Goal: Transaction & Acquisition: Purchase product/service

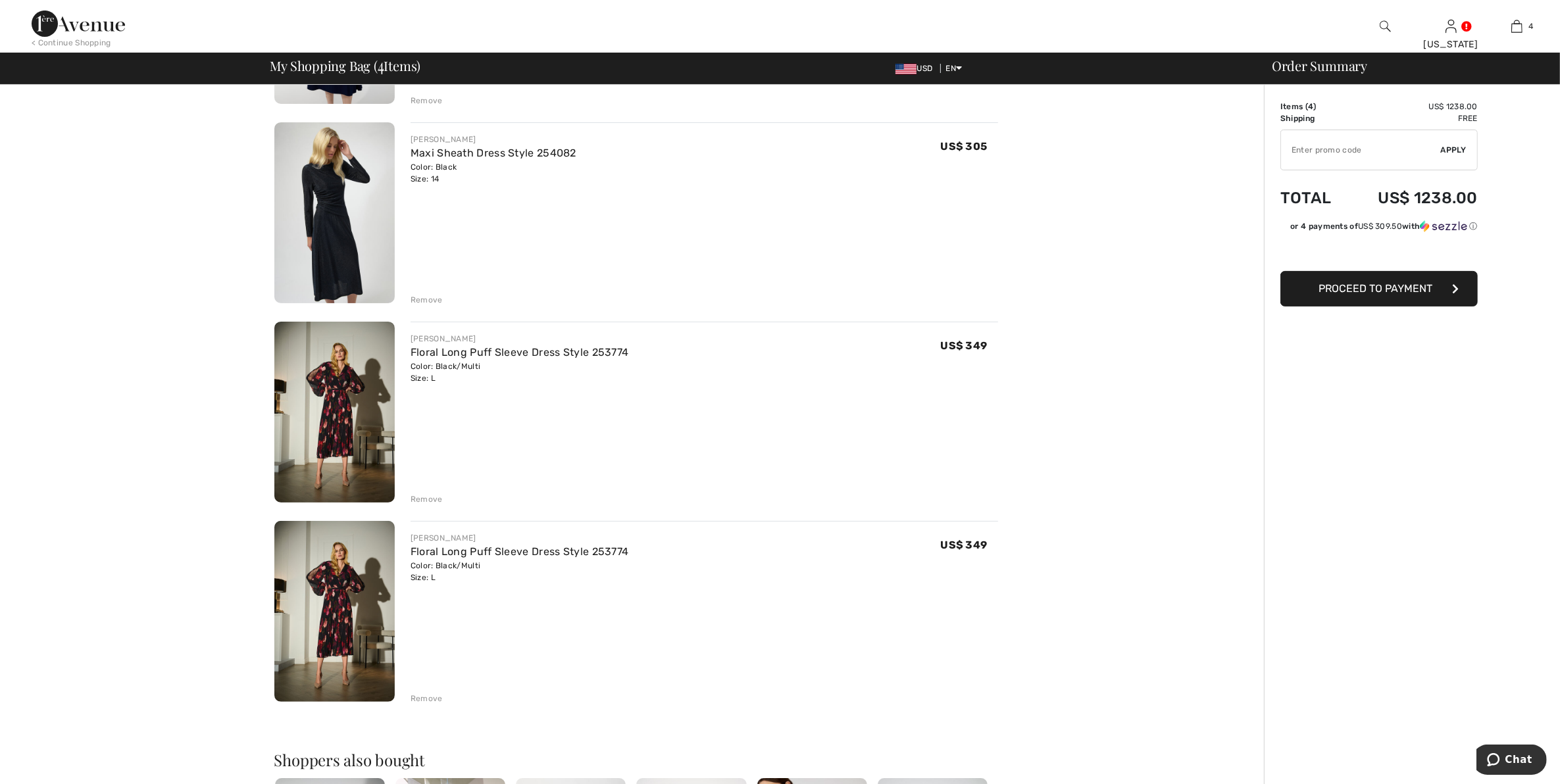
scroll to position [411, 0]
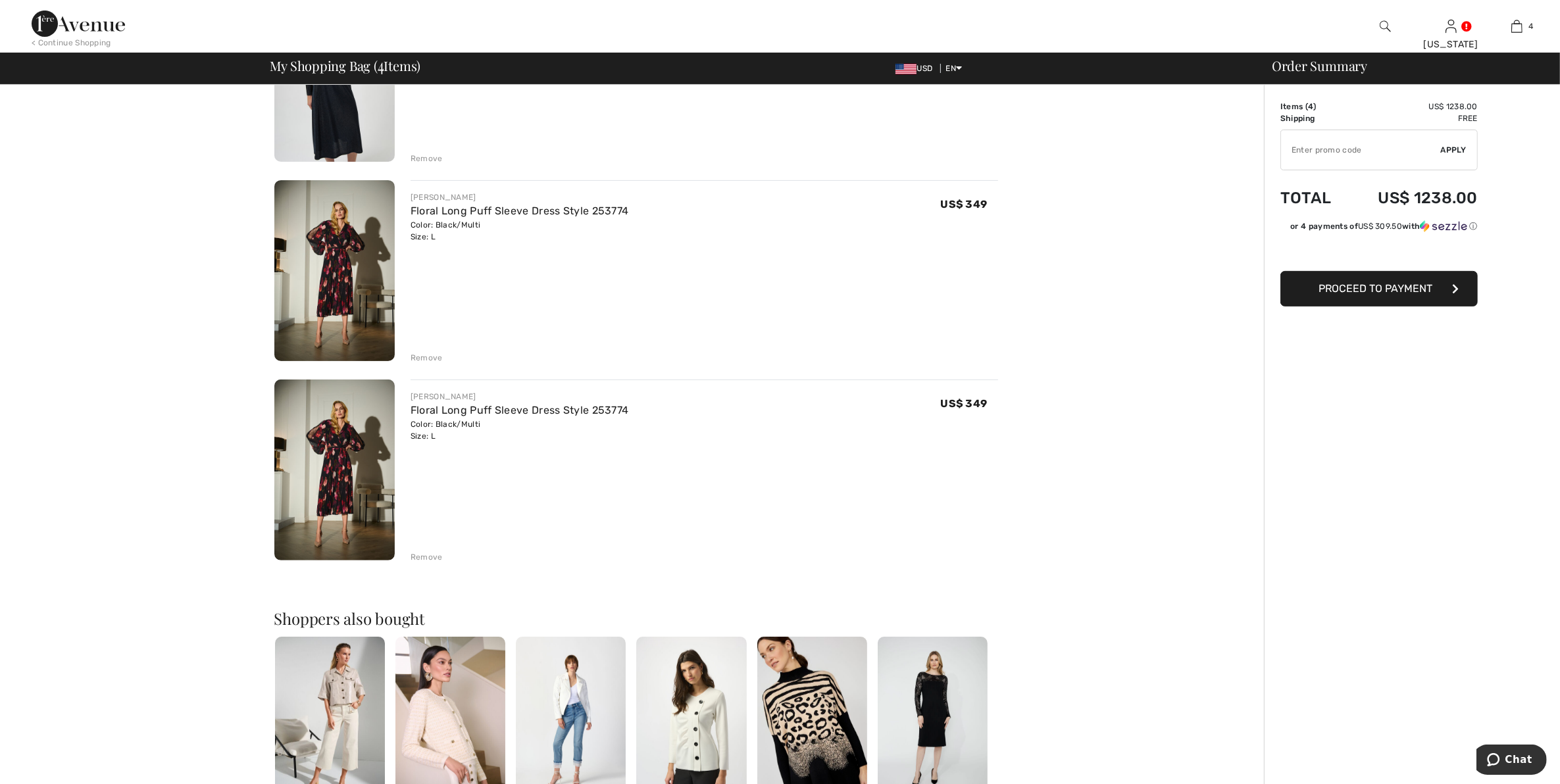
click at [419, 554] on div "Remove" at bounding box center [427, 557] width 32 height 11
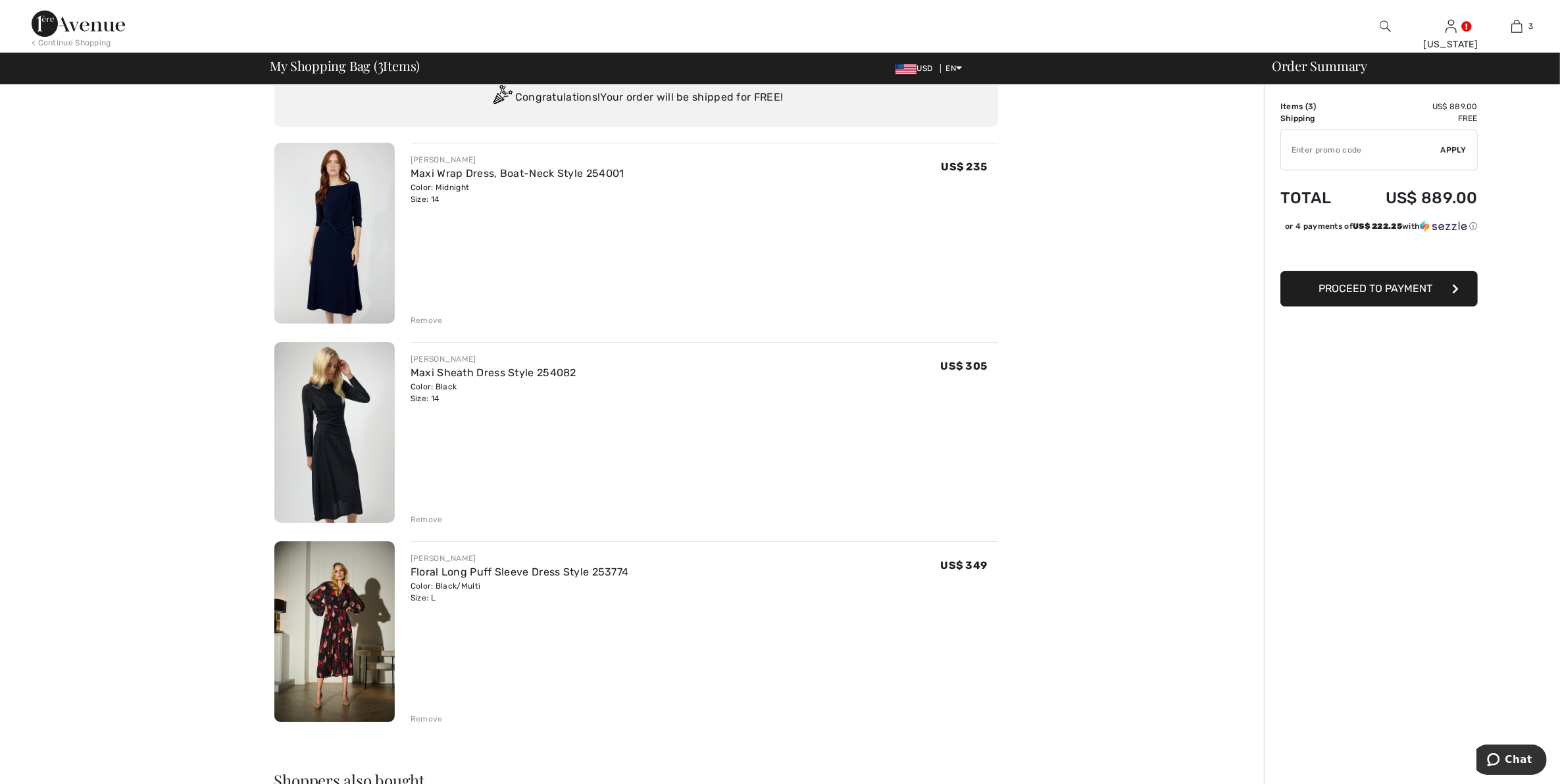
scroll to position [0, 0]
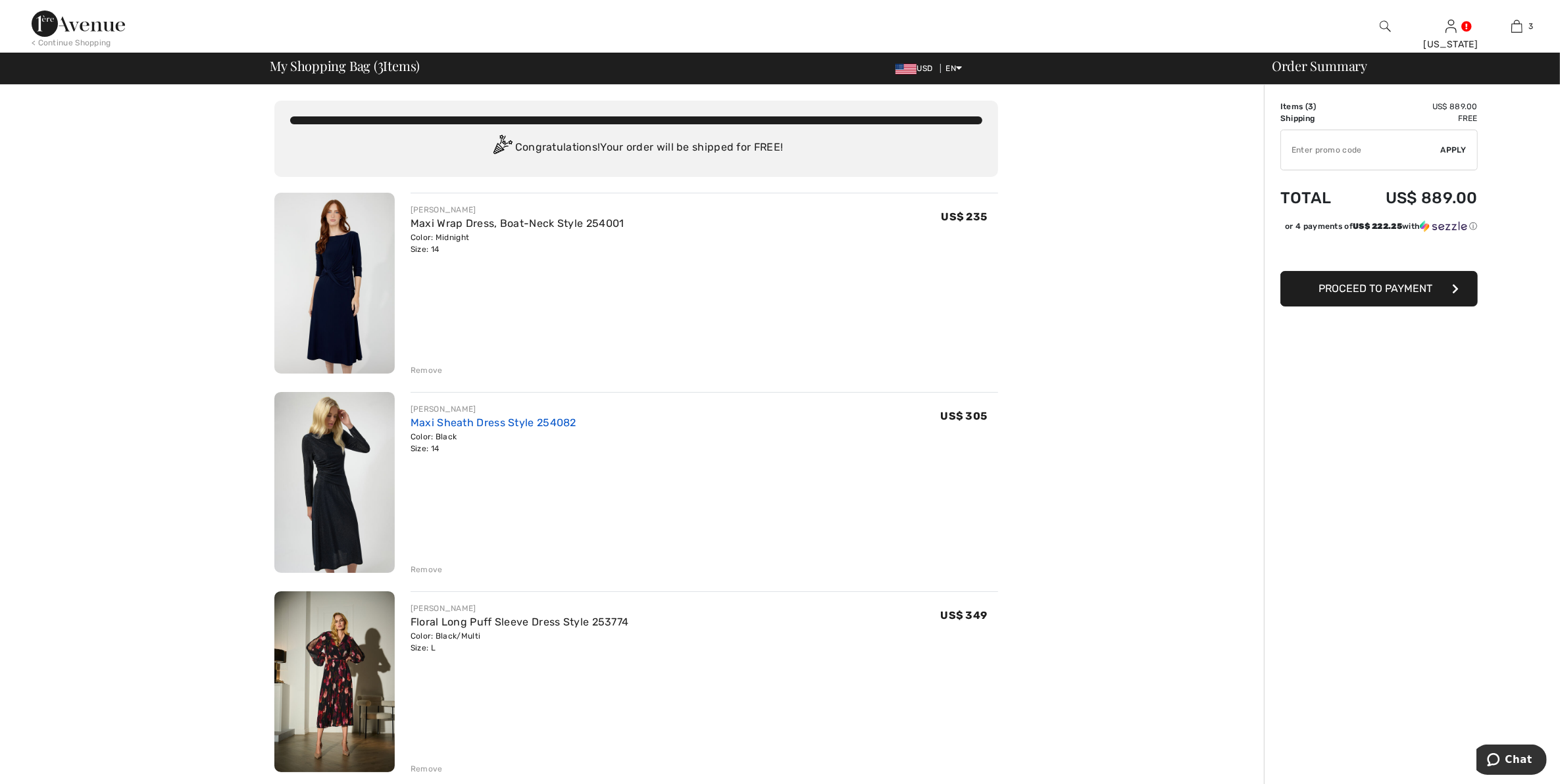
click at [492, 423] on link "Maxi Sheath Dress Style 254082" at bounding box center [493, 422] width 166 height 12
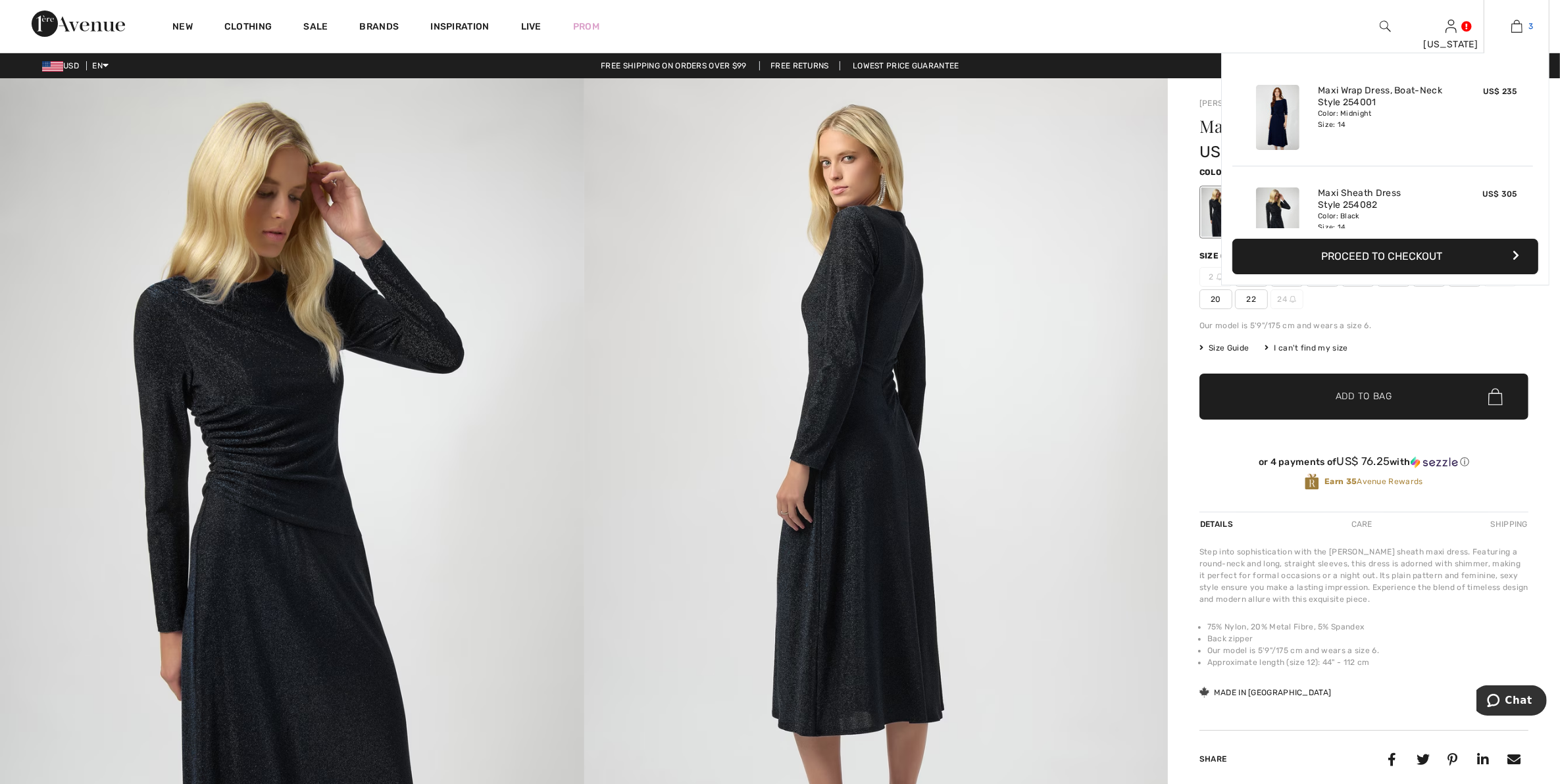
click at [1517, 28] on img at bounding box center [1517, 26] width 11 height 16
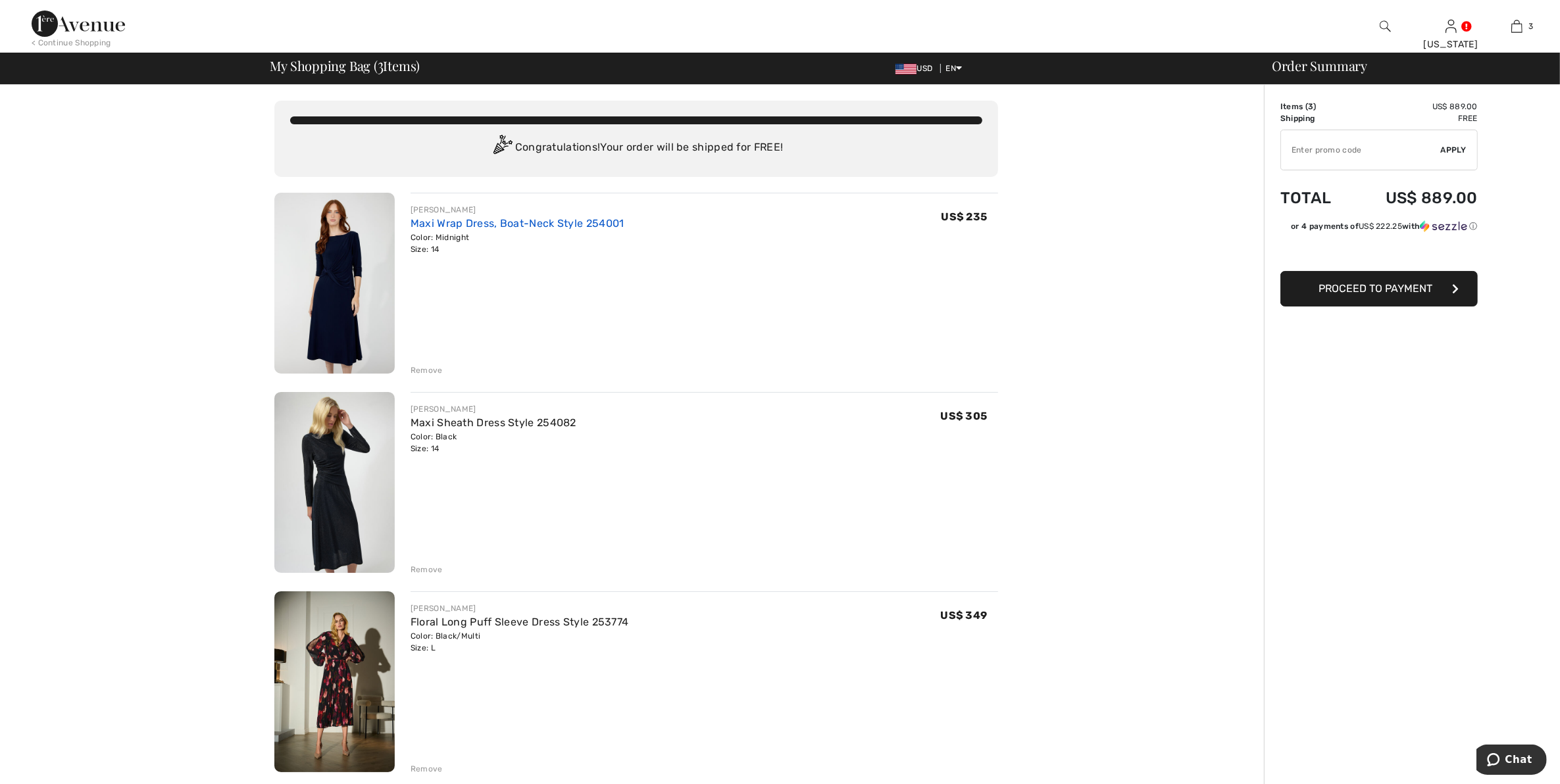
click at [451, 225] on link "Maxi Wrap Dress, Boat-Neck Style 254001" at bounding box center [518, 223] width 214 height 12
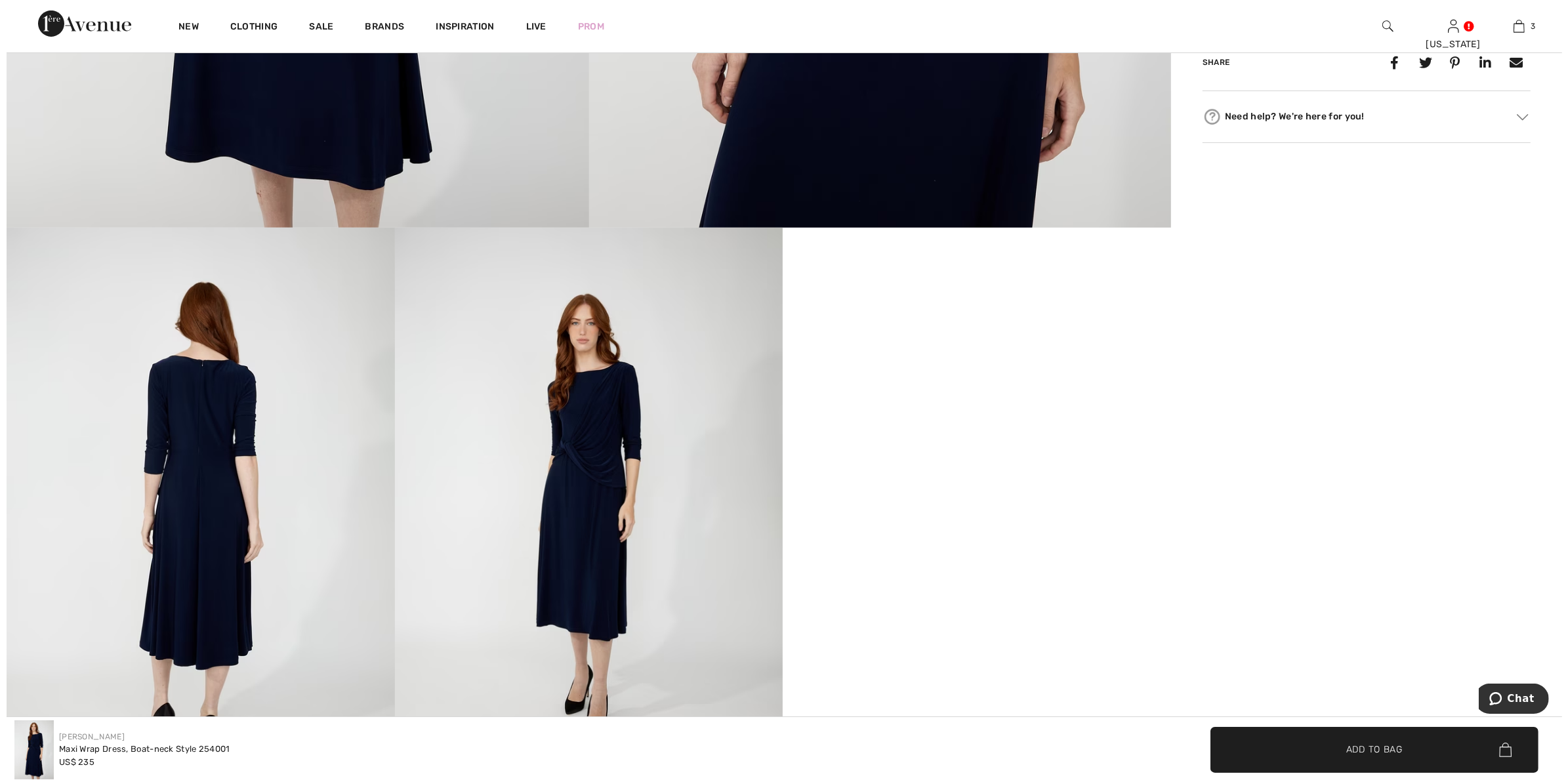
scroll to position [739, 0]
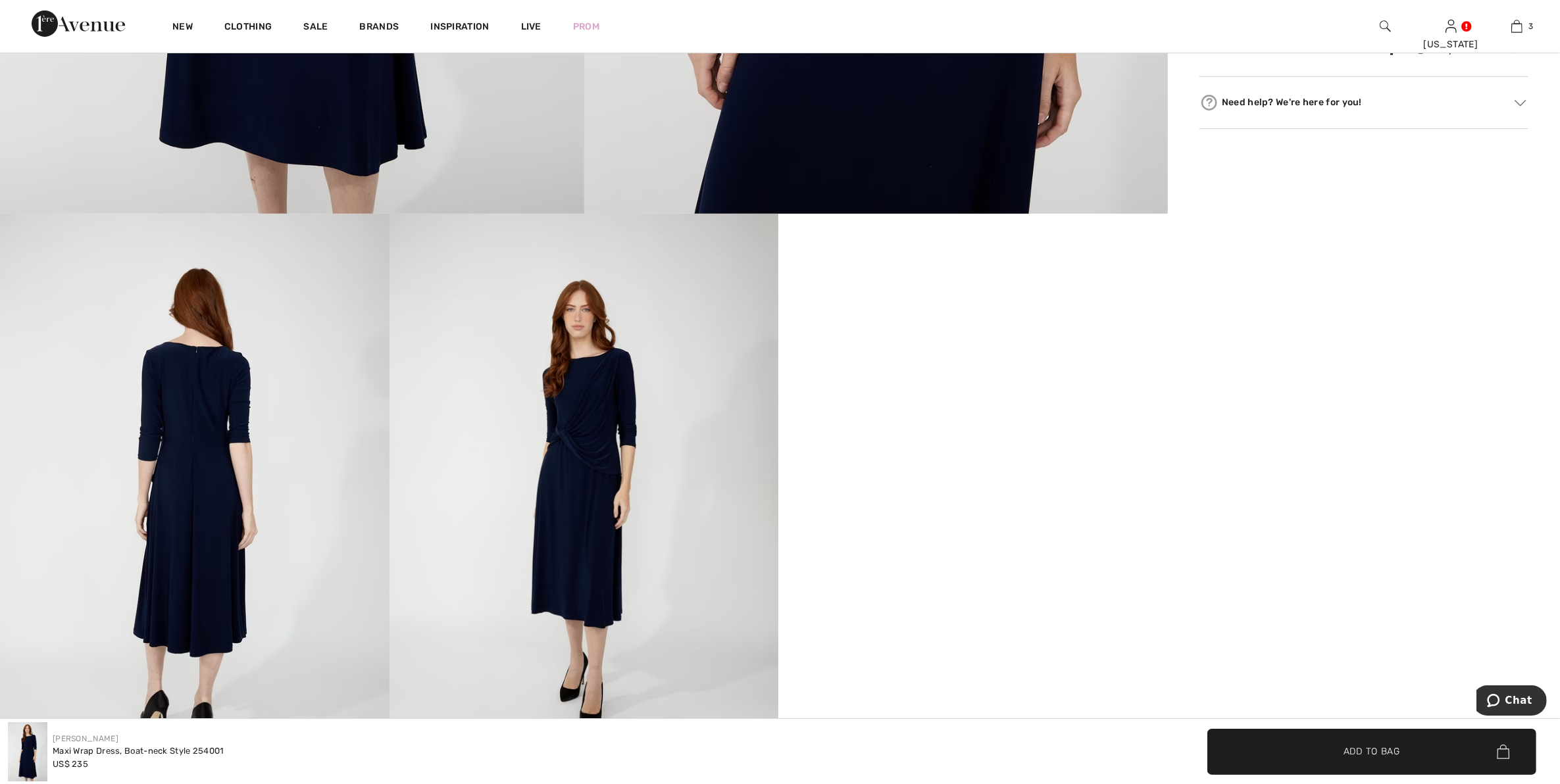
click at [571, 454] on img at bounding box center [584, 506] width 390 height 584
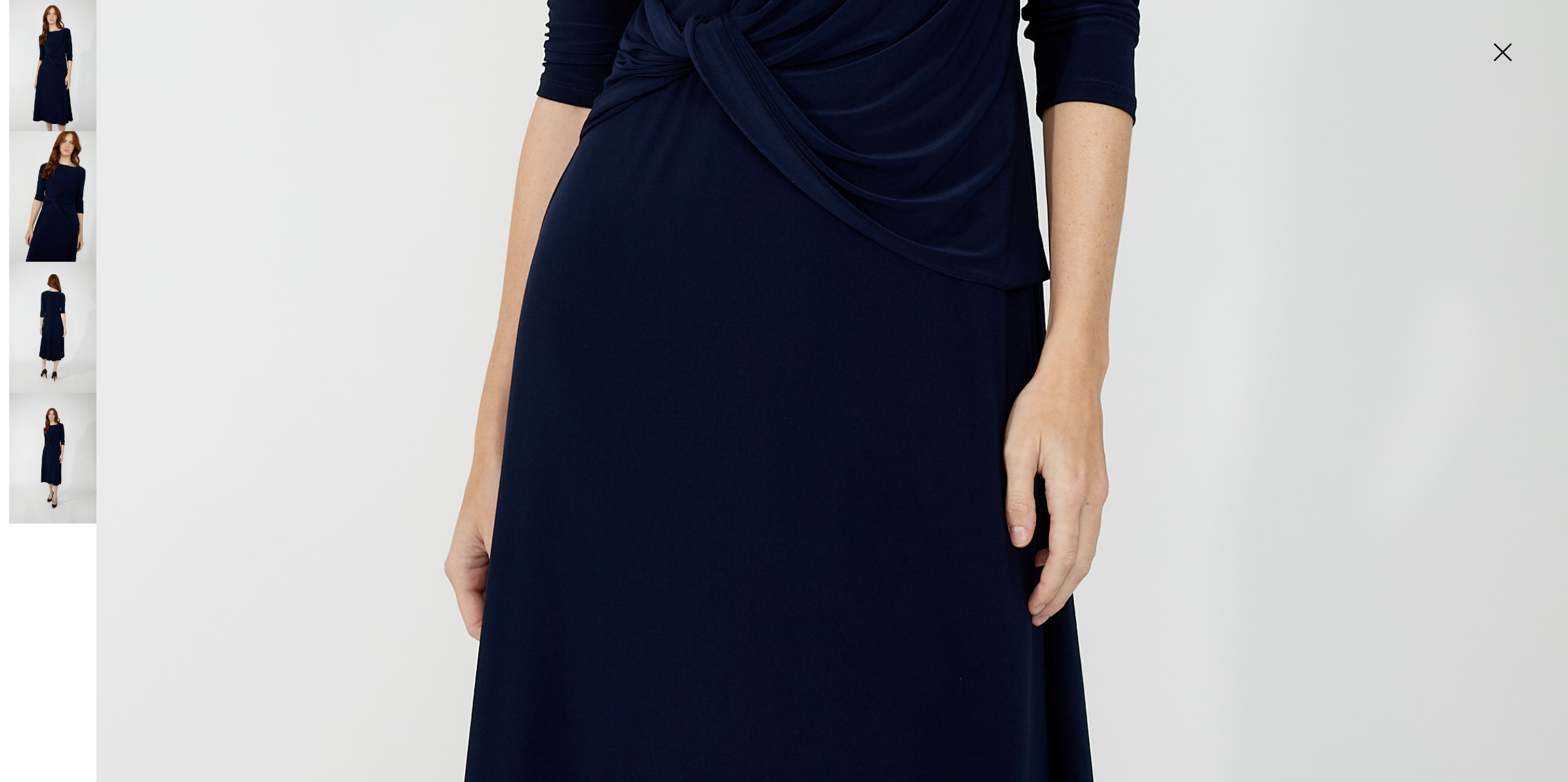
scroll to position [984, 0]
click at [44, 307] on img at bounding box center [53, 327] width 87 height 131
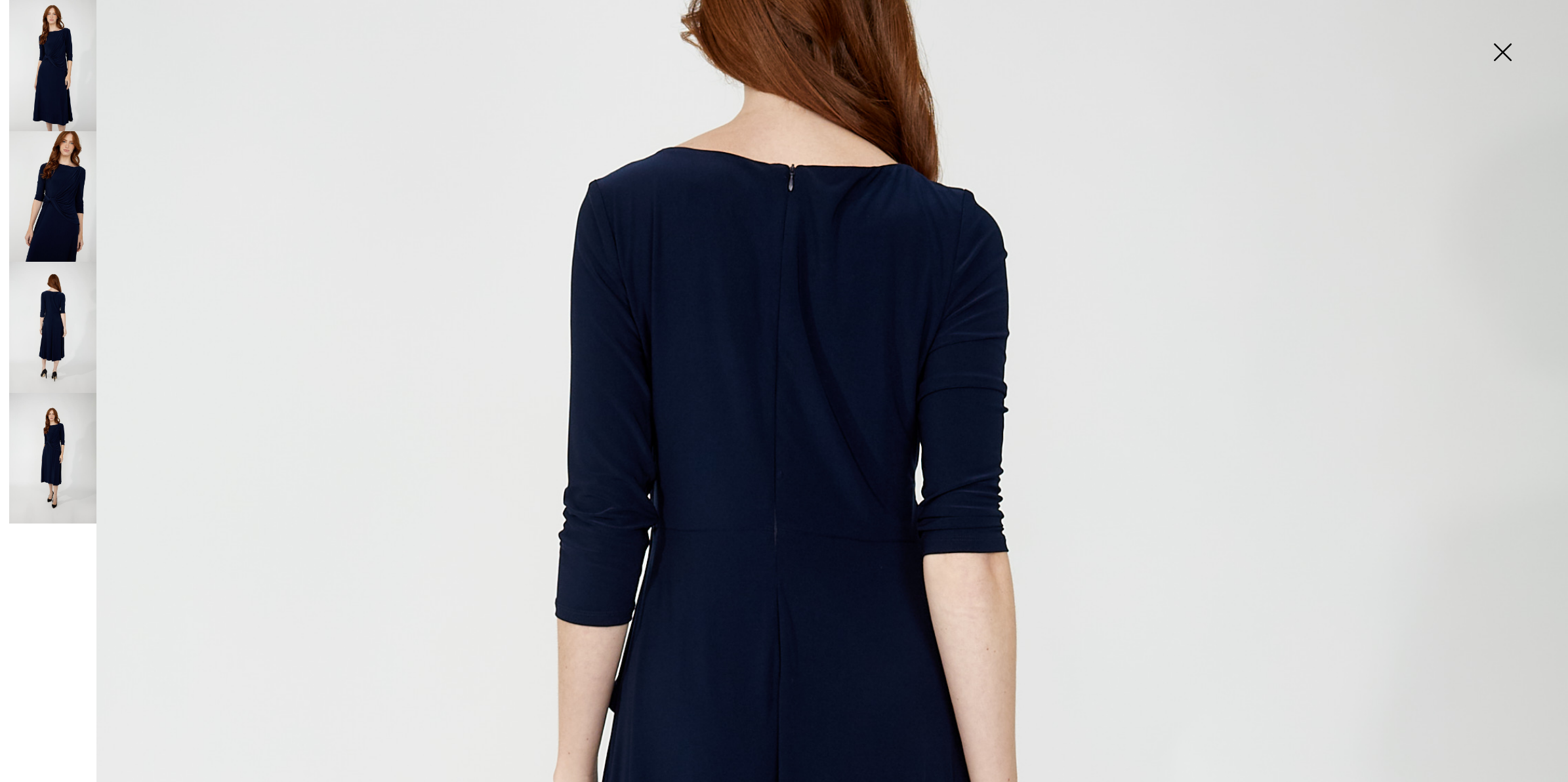
scroll to position [328, 0]
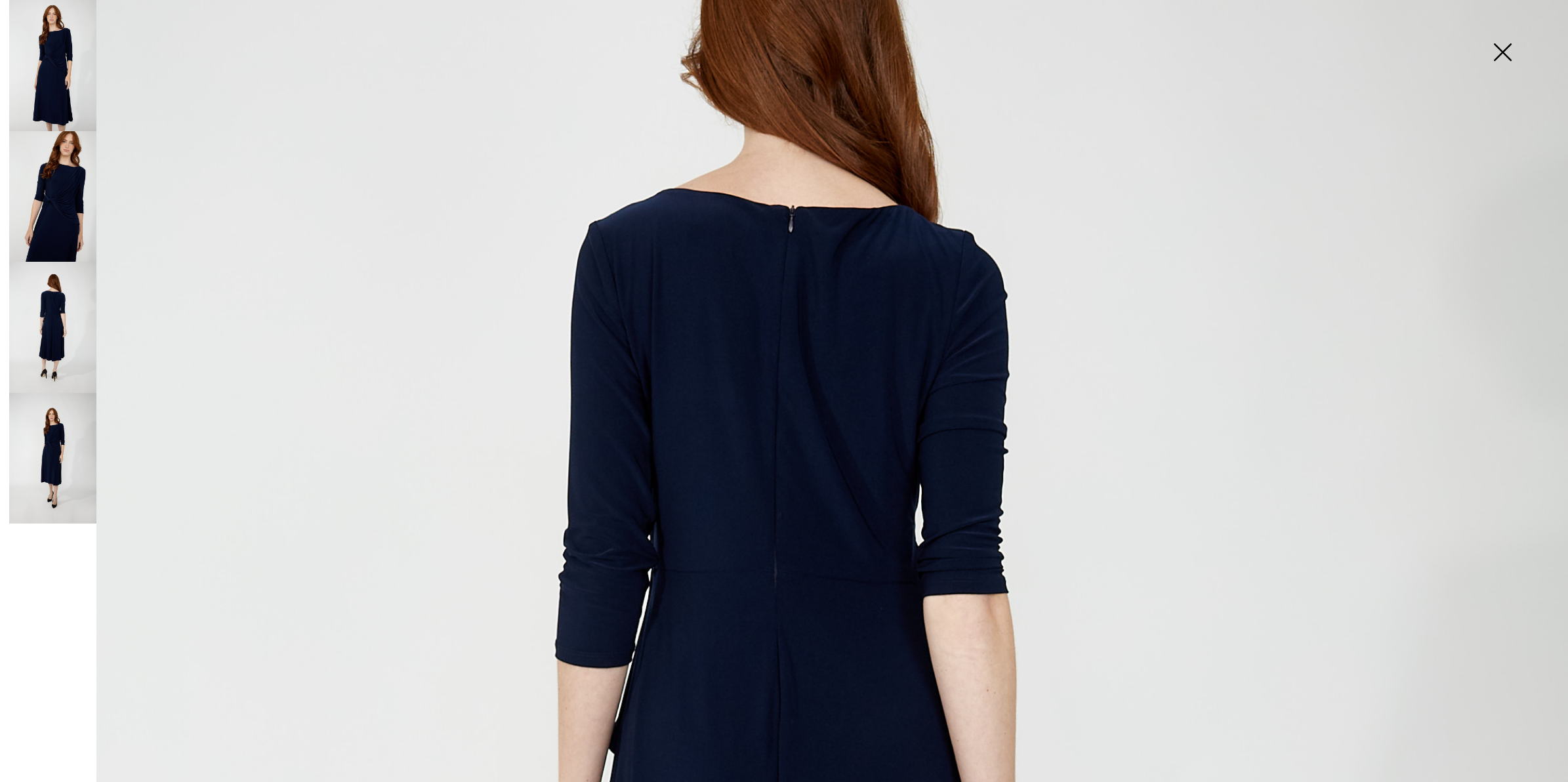
click at [53, 317] on img at bounding box center [53, 327] width 87 height 131
click at [47, 455] on img at bounding box center [53, 459] width 87 height 131
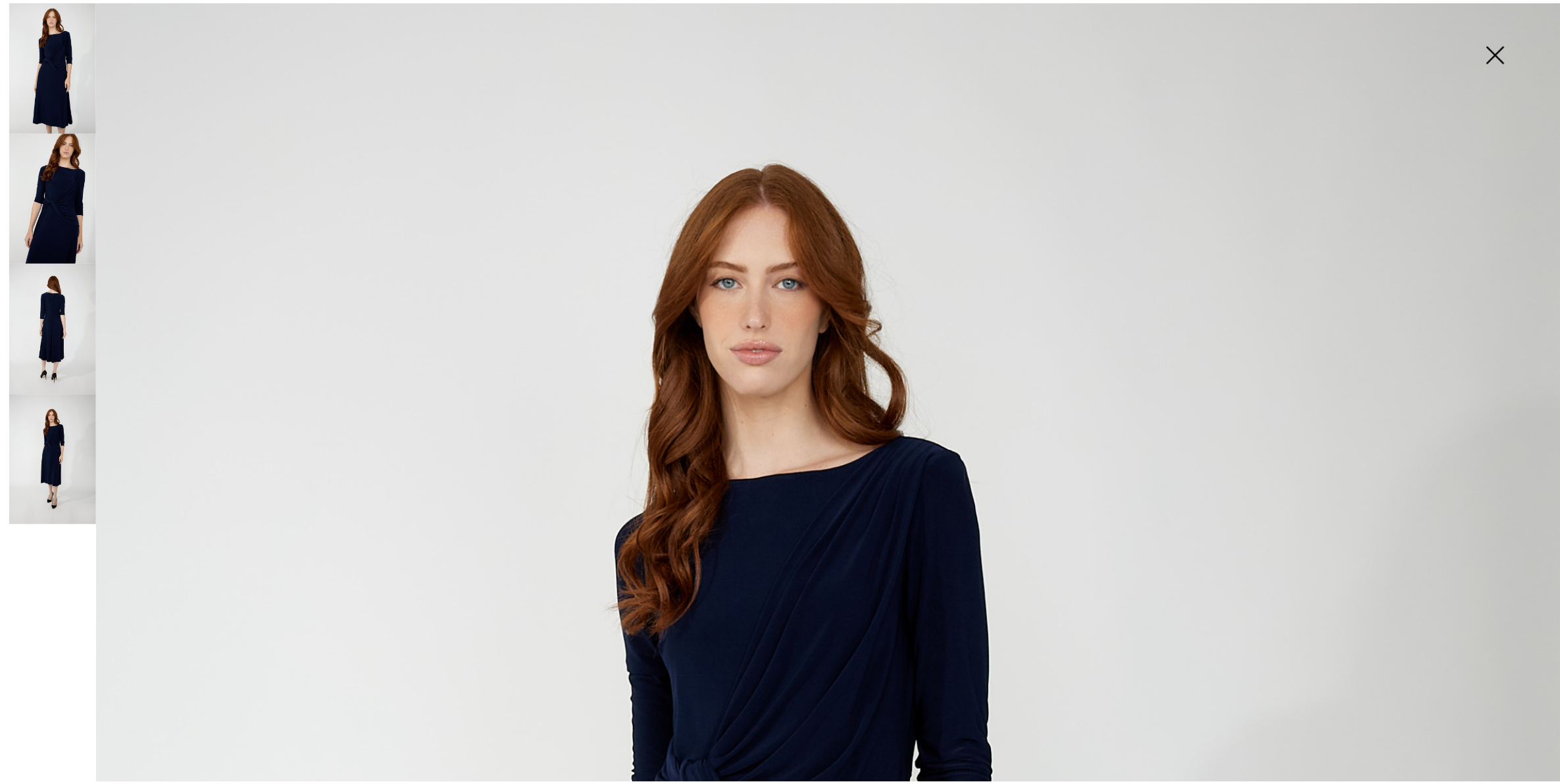
scroll to position [0, 0]
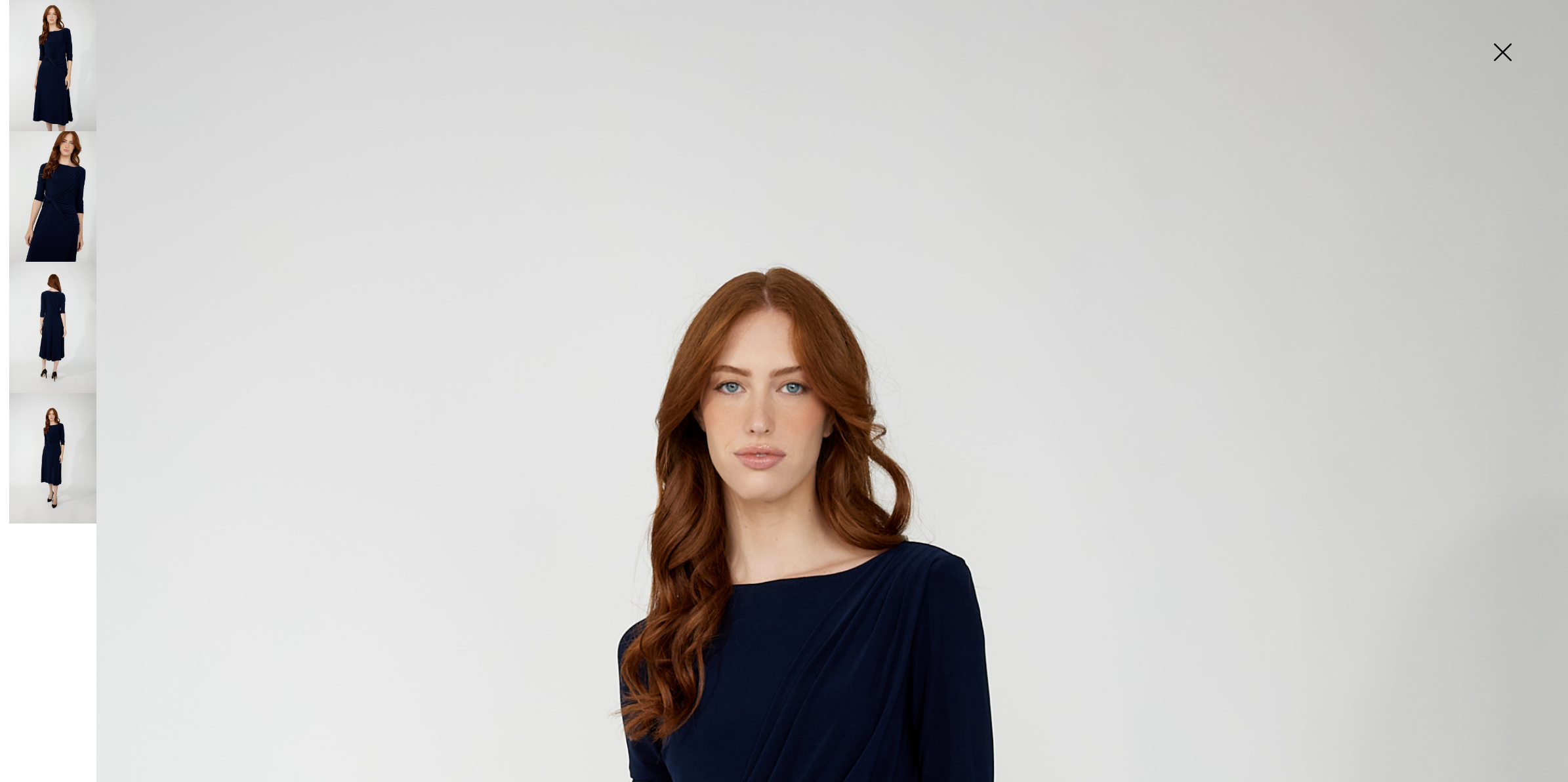
click at [1504, 53] on img at bounding box center [1502, 53] width 65 height 67
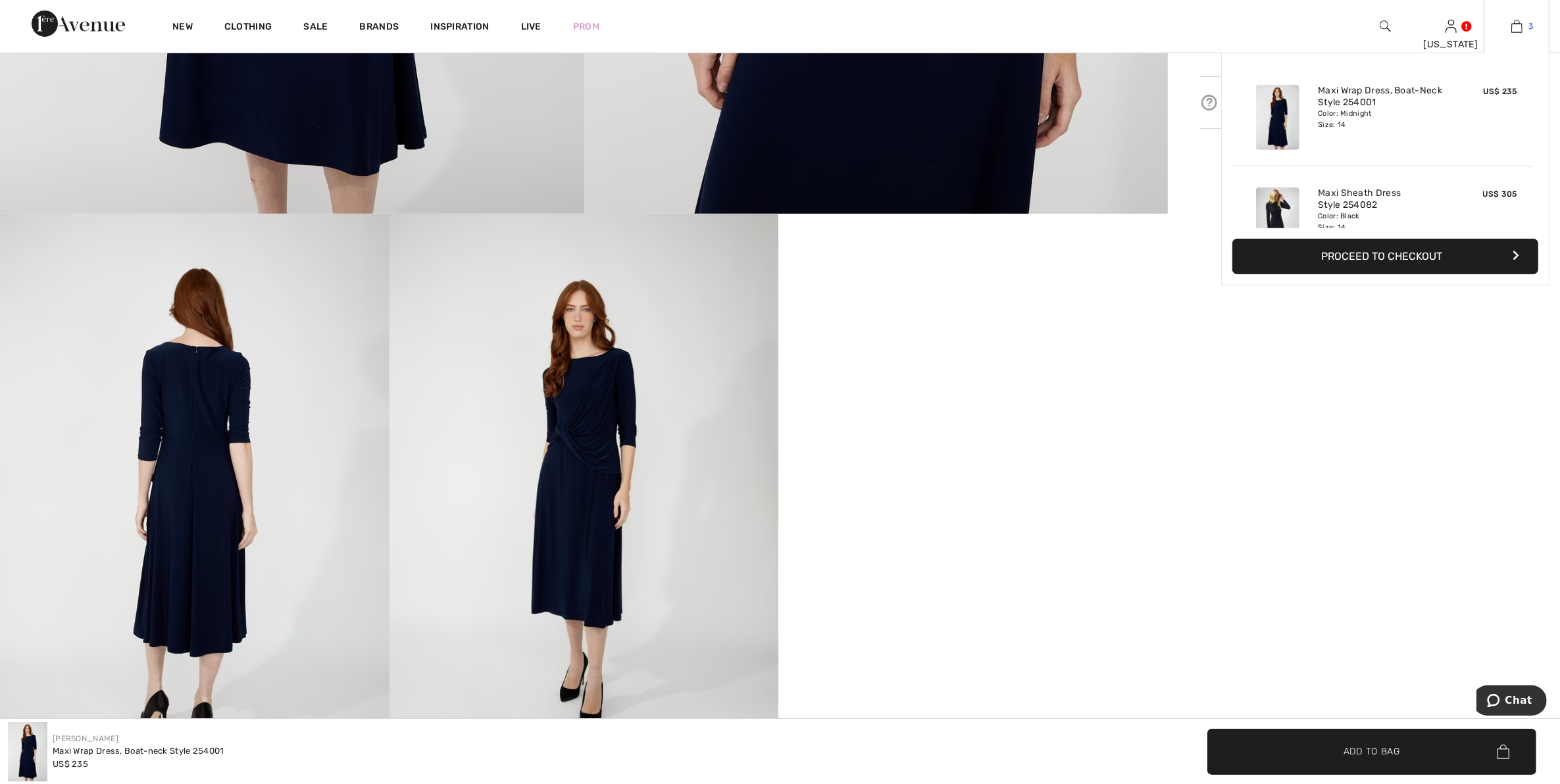
click at [1524, 27] on link "3" at bounding box center [1516, 26] width 64 height 16
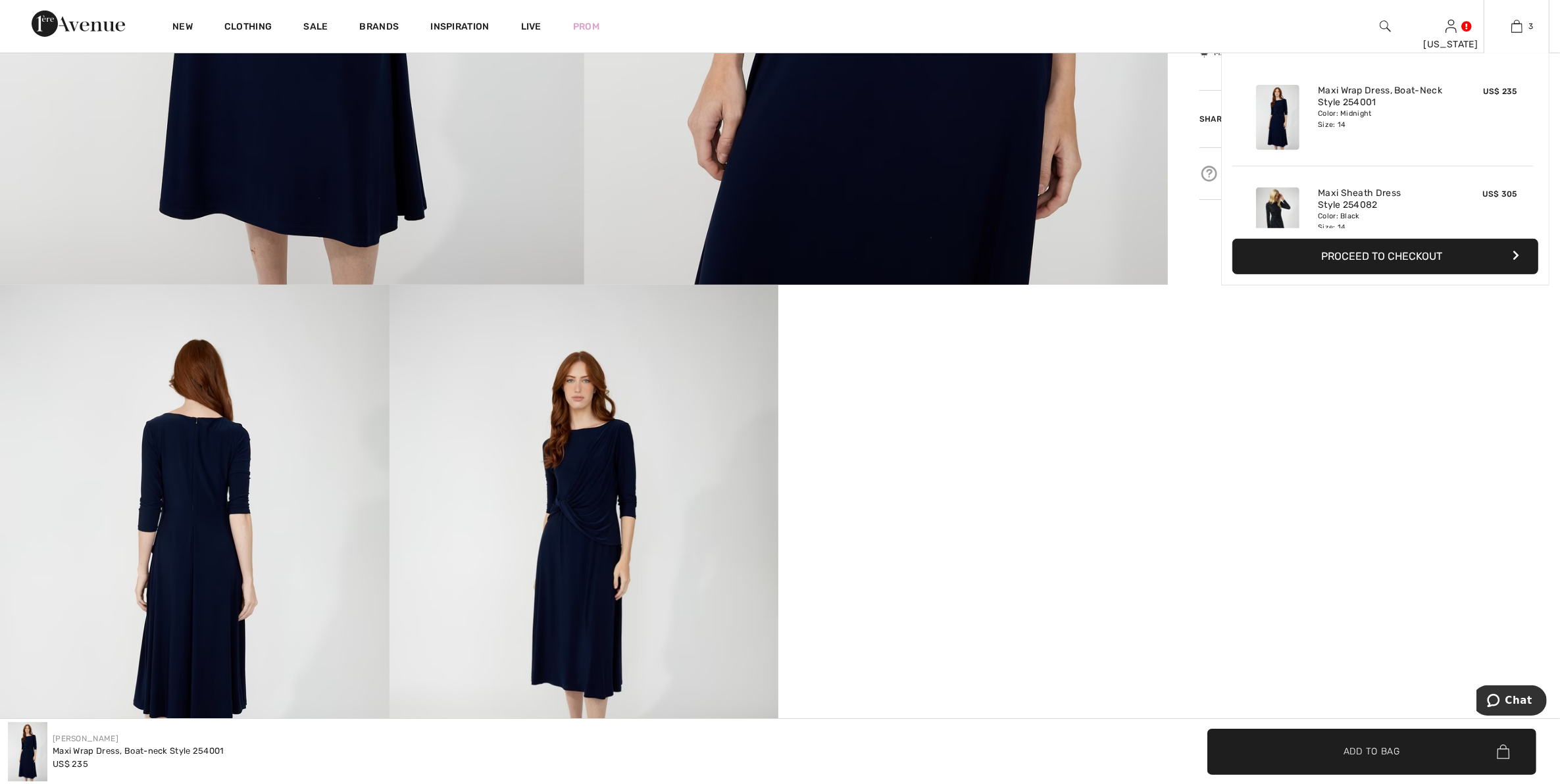
scroll to position [493, 0]
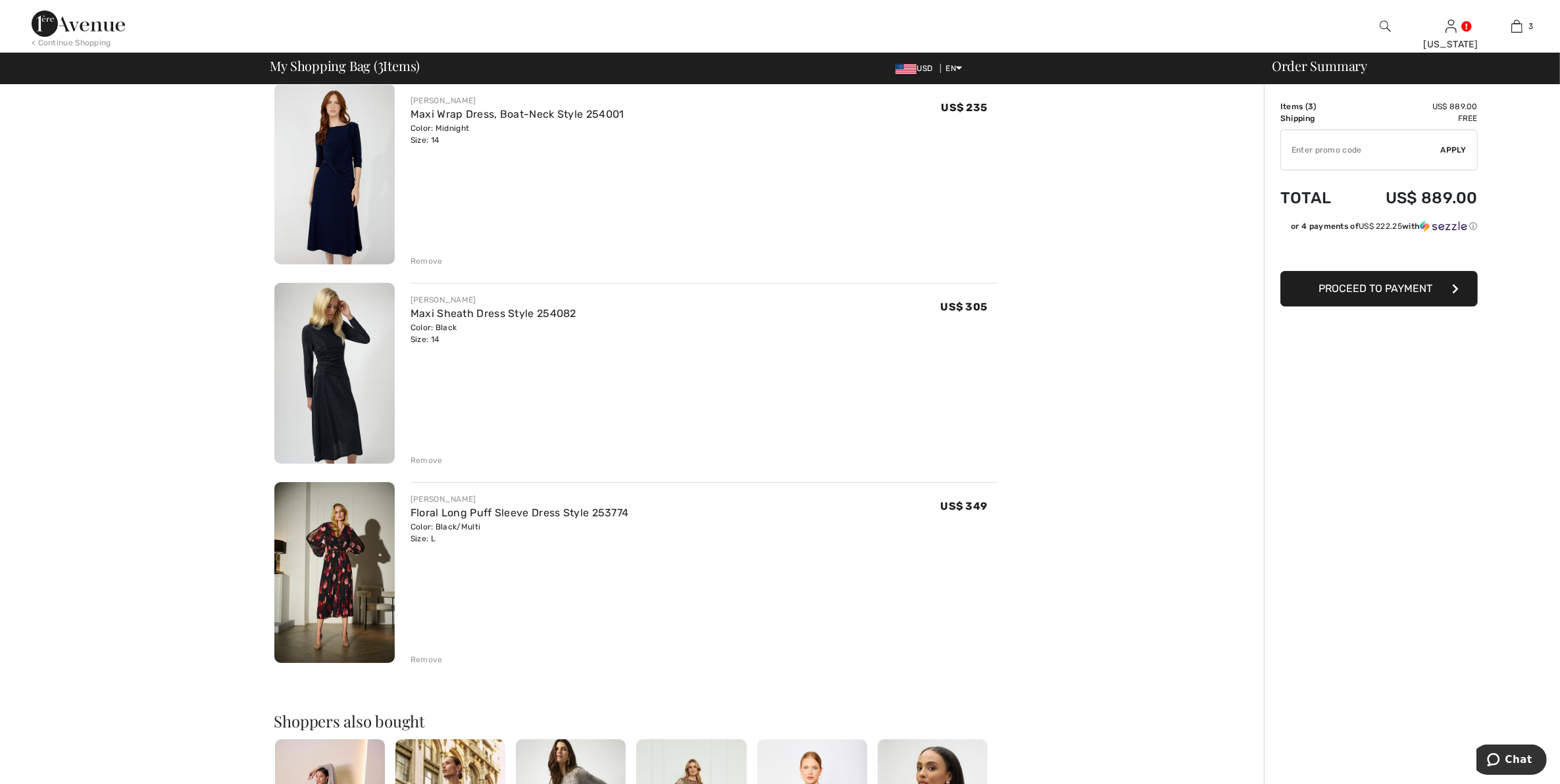
scroll to position [246, 0]
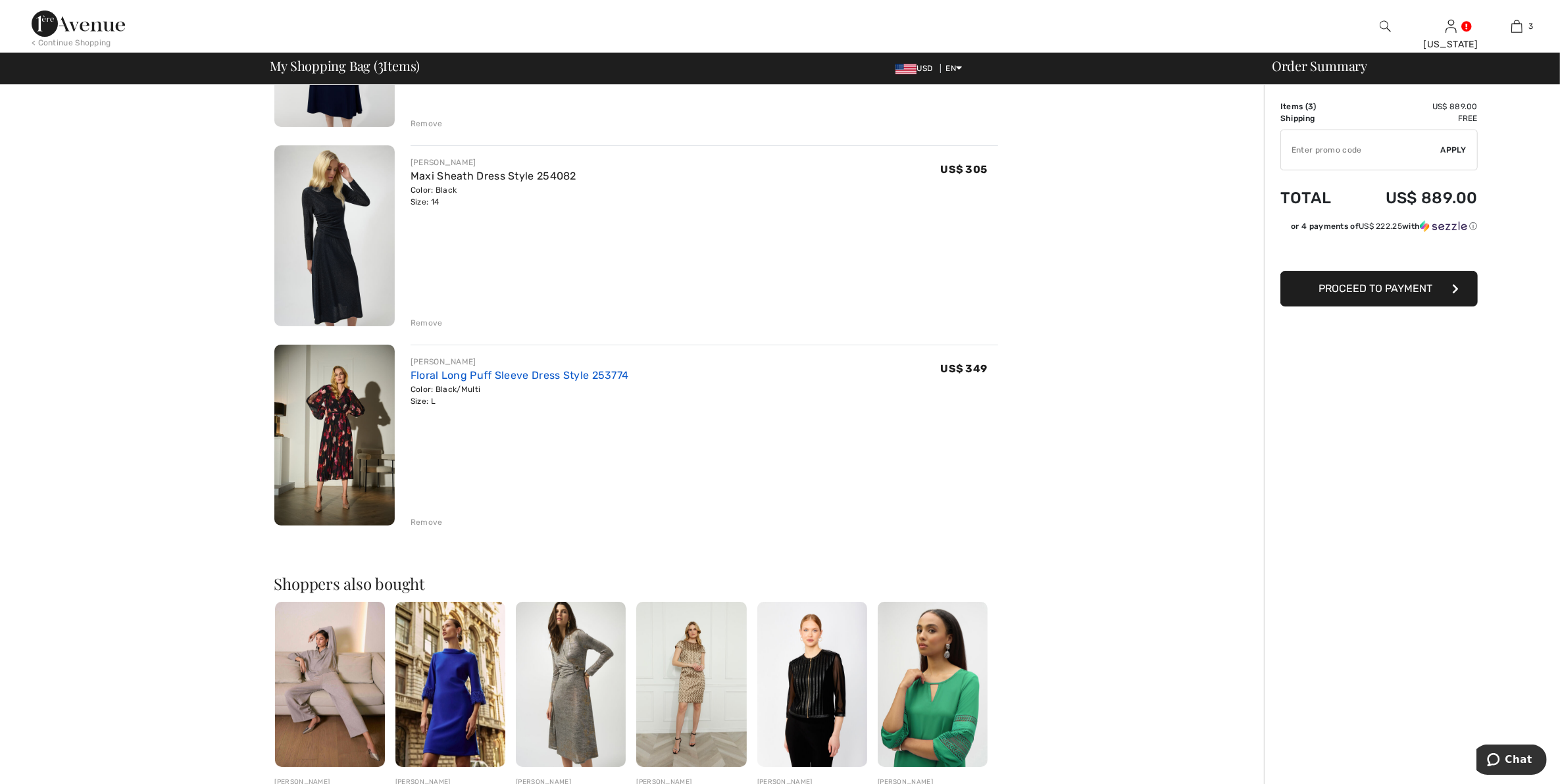
click at [448, 375] on link "Floral Long Puff Sleeve Dress Style 253774" at bounding box center [520, 374] width 218 height 12
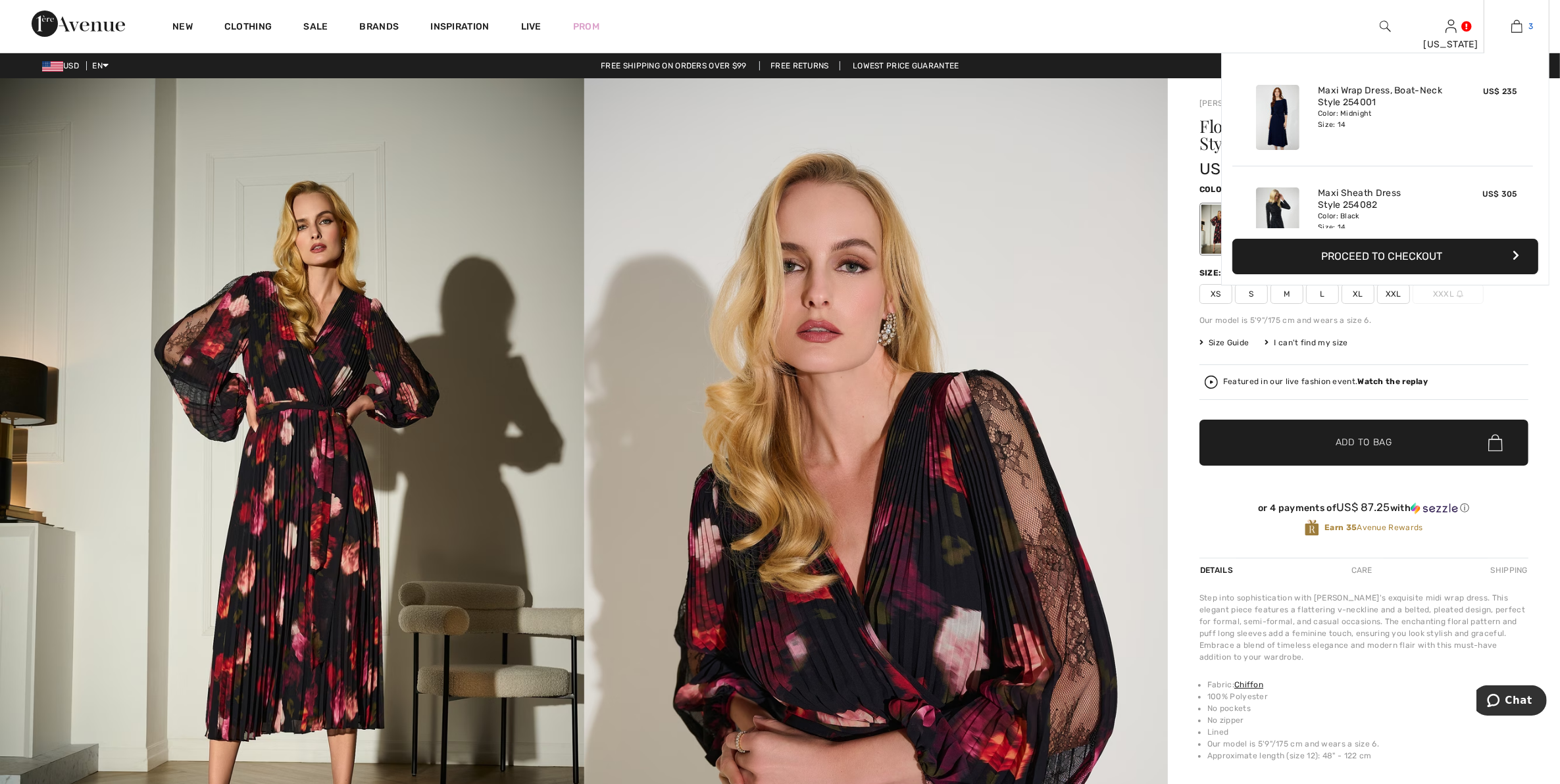
click at [1520, 25] on img at bounding box center [1517, 26] width 11 height 16
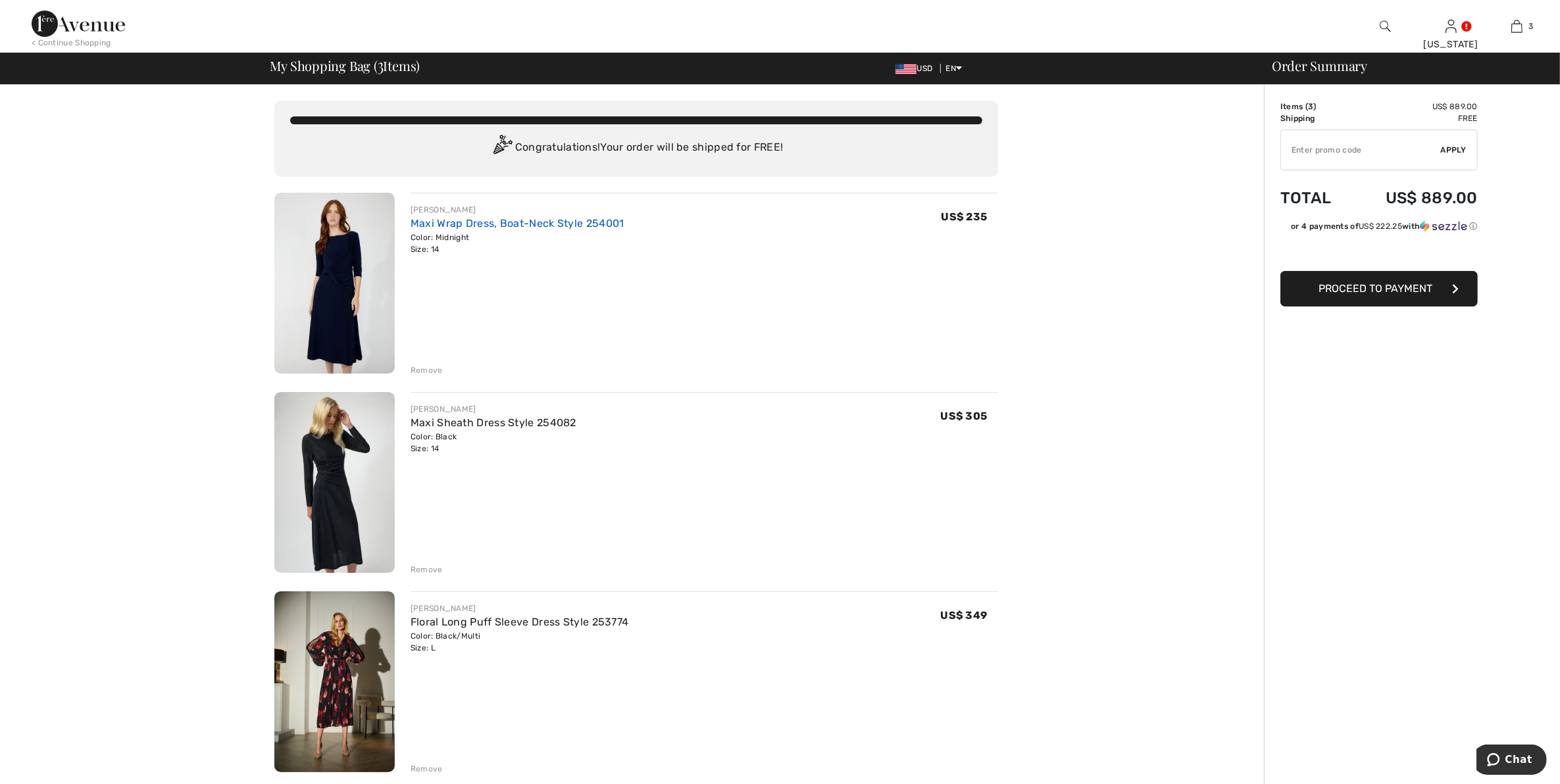
click at [490, 218] on link "Maxi Wrap Dress, Boat-Neck Style 254001" at bounding box center [518, 223] width 214 height 12
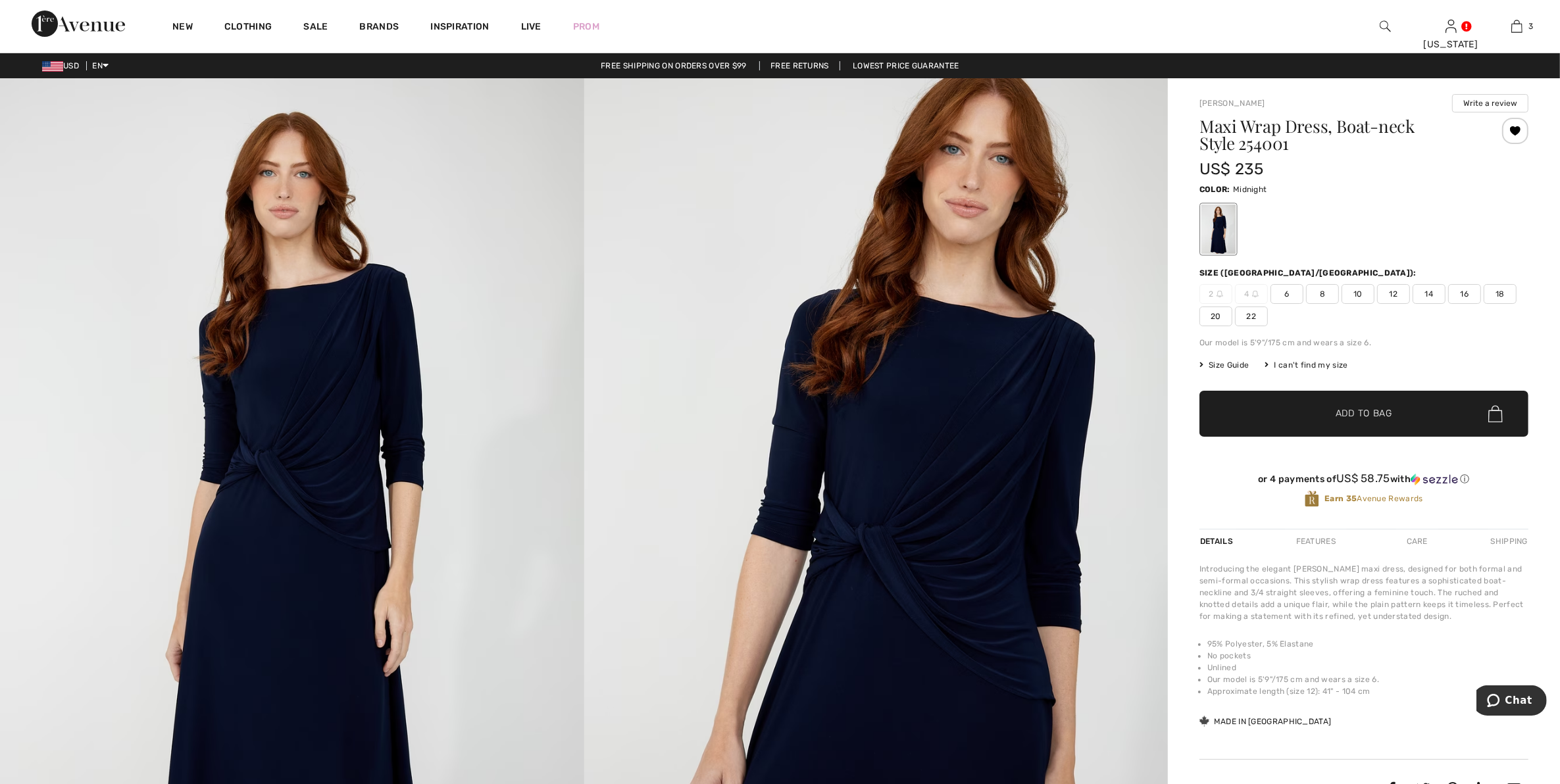
click at [1231, 363] on span "Size Guide" at bounding box center [1224, 365] width 49 height 11
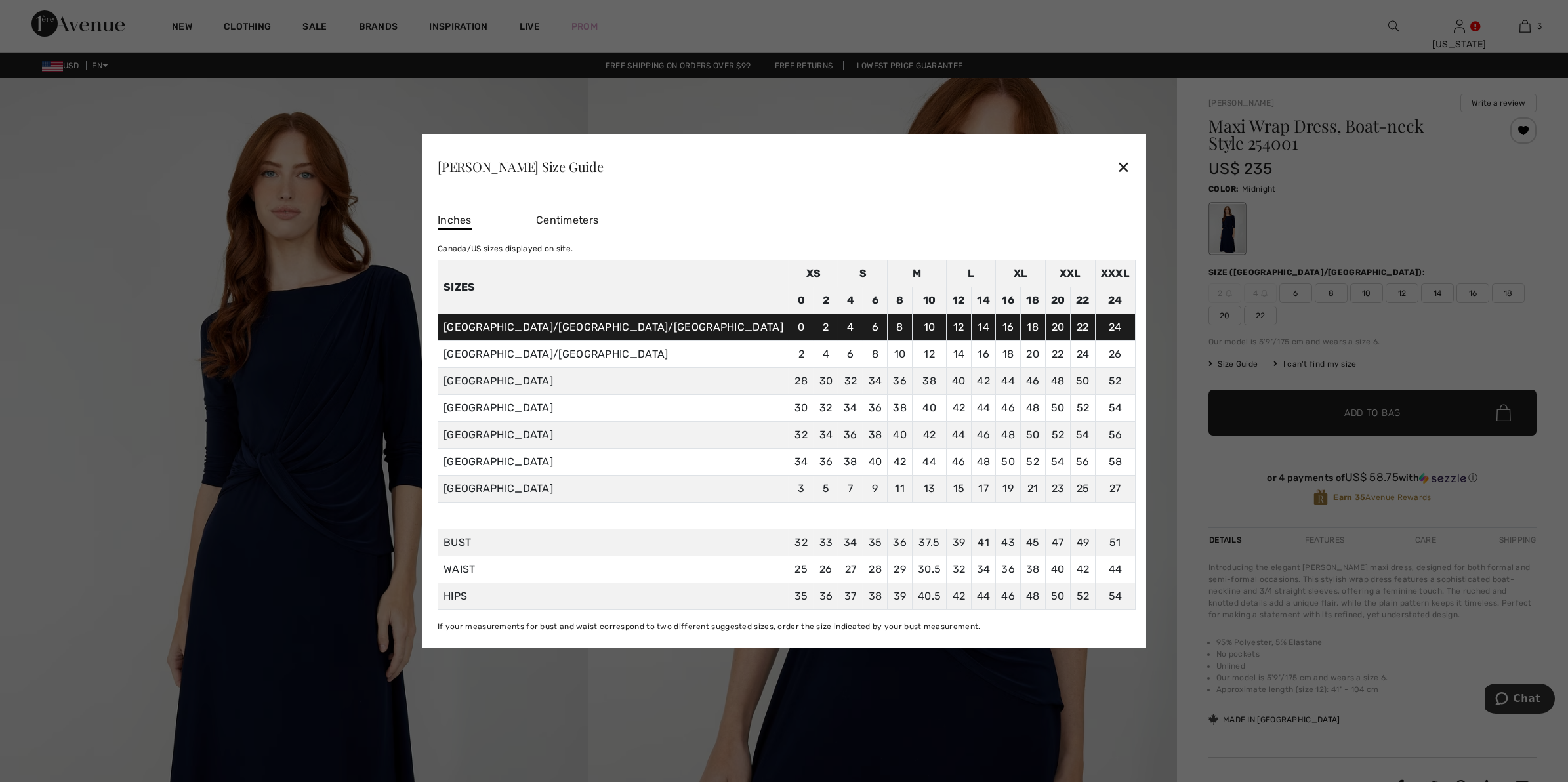
click at [1117, 165] on div "✕" at bounding box center [1124, 166] width 14 height 27
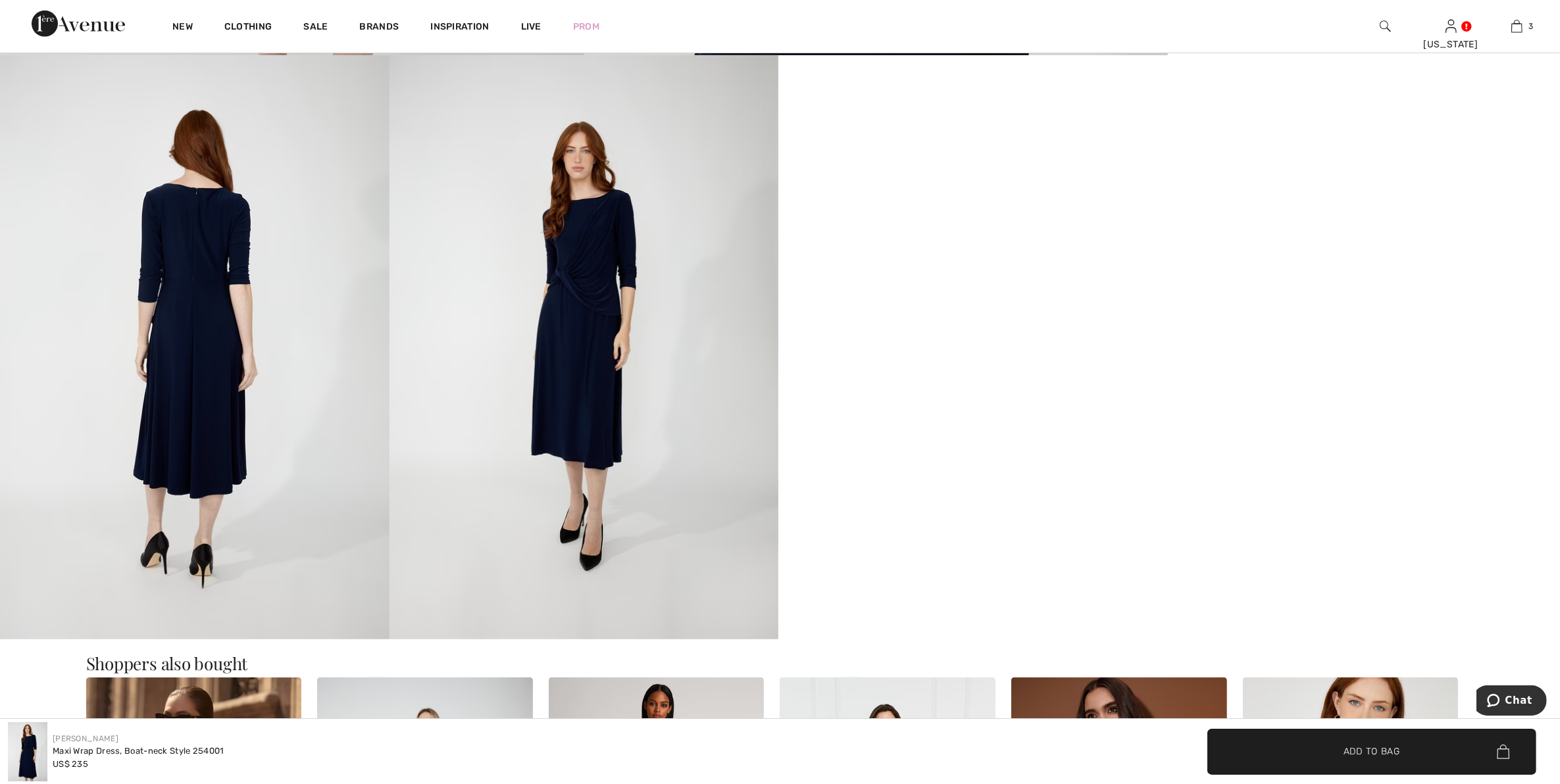
scroll to position [904, 0]
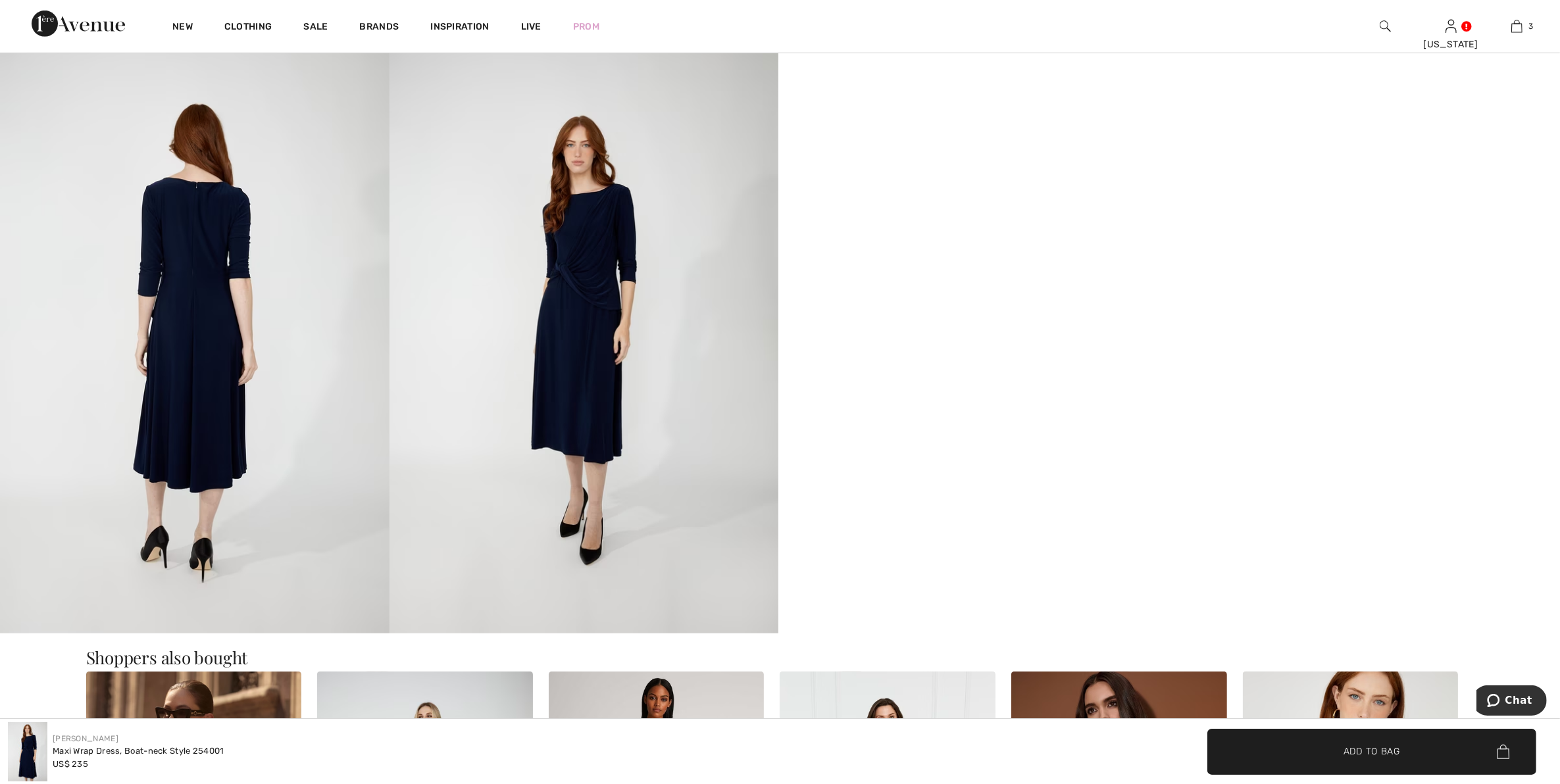
click at [204, 356] on img at bounding box center [194, 341] width 390 height 584
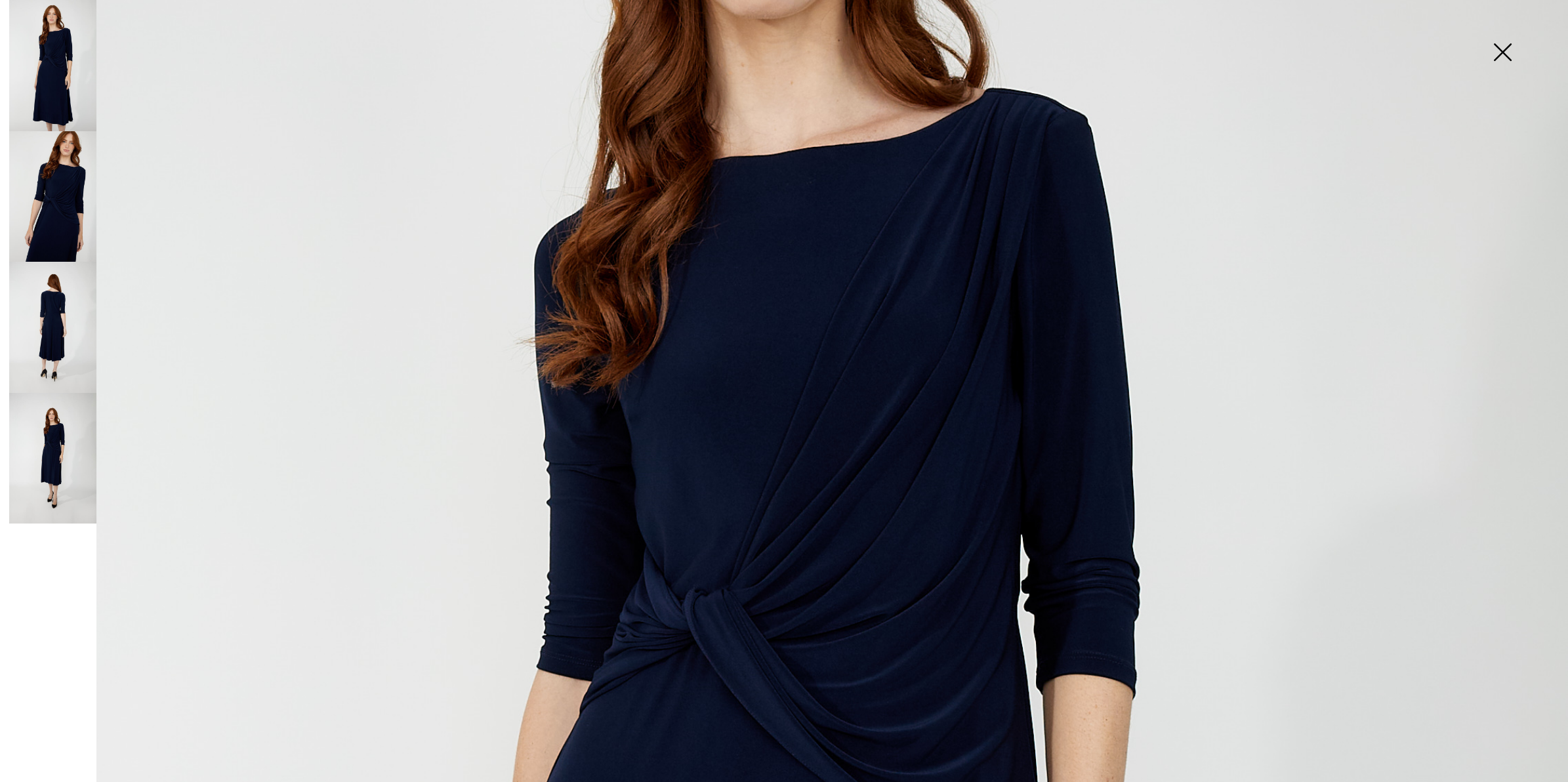
scroll to position [656, 0]
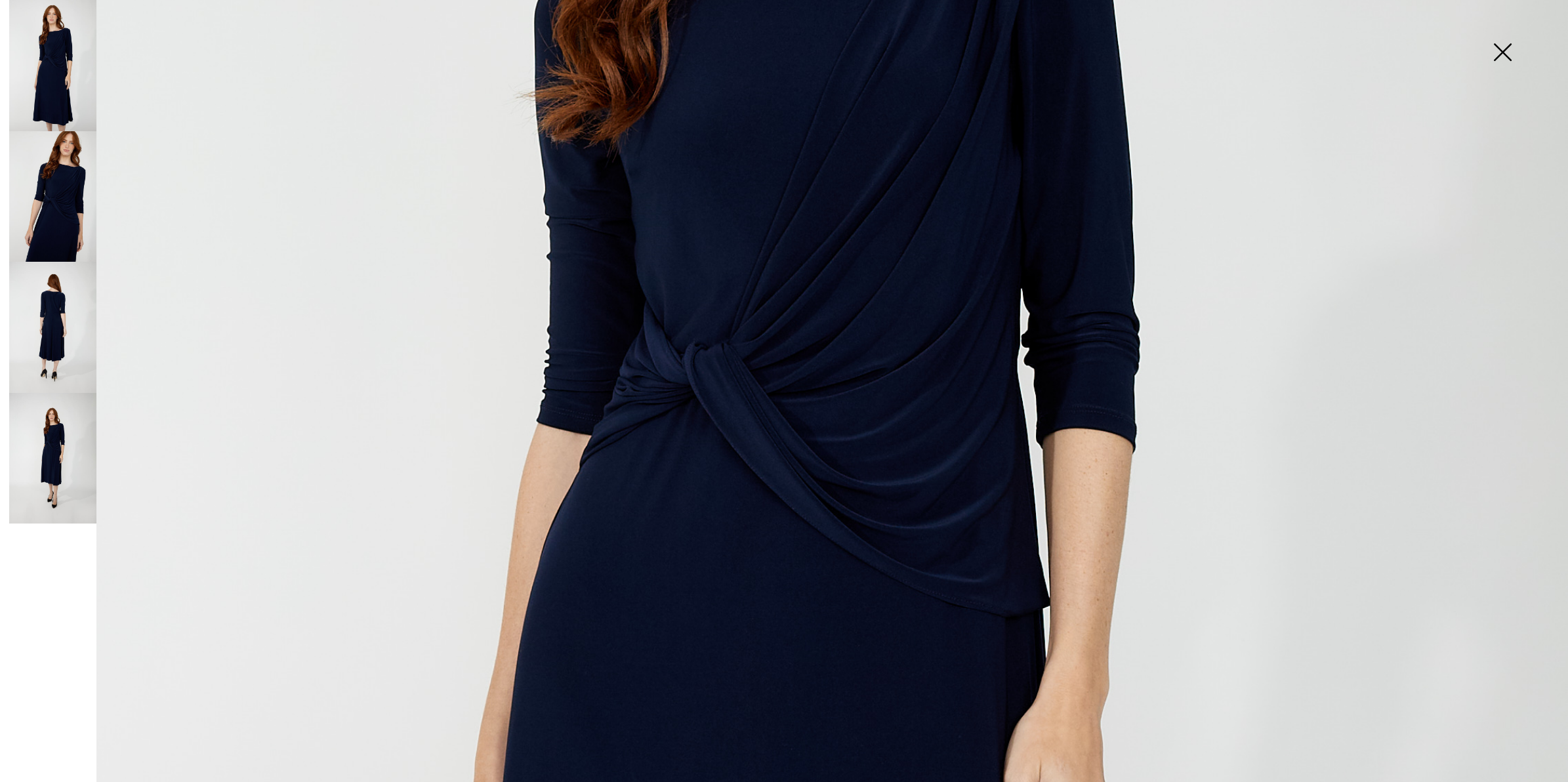
click at [41, 321] on img at bounding box center [53, 327] width 87 height 131
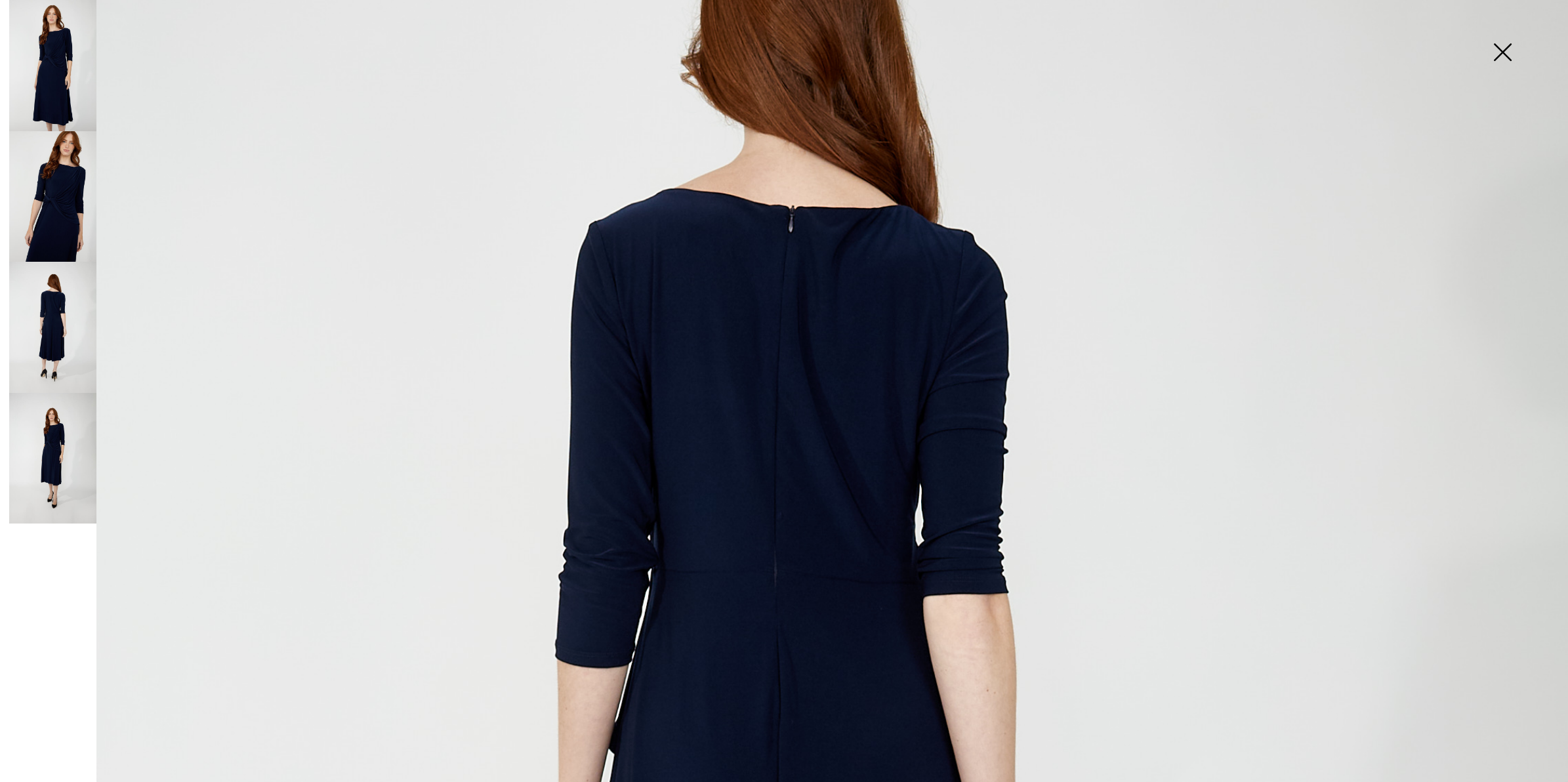
scroll to position [0, 0]
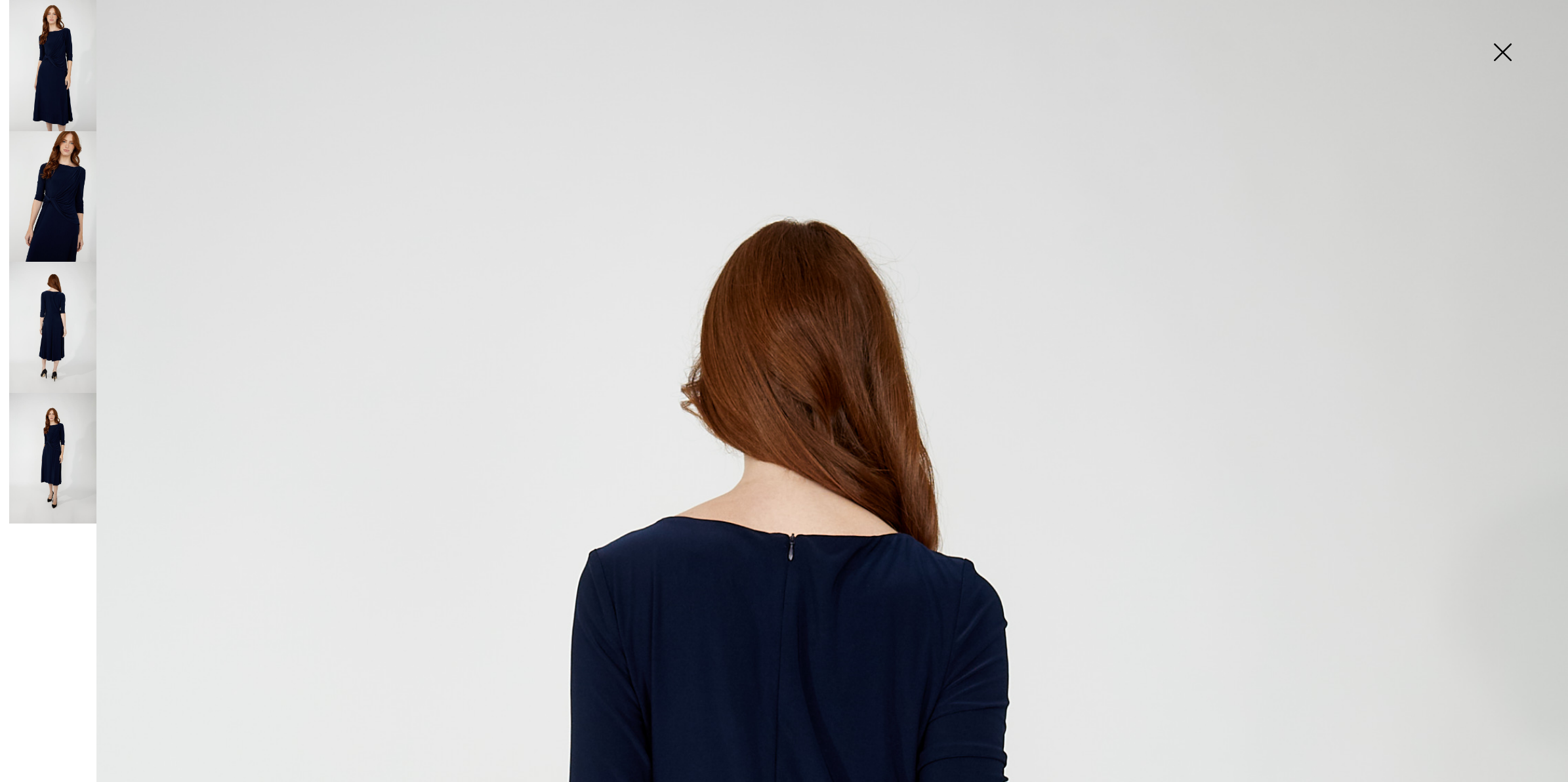
click at [1504, 49] on img at bounding box center [1502, 53] width 65 height 67
